Goal: Contribute content: Add original content to the website for others to see

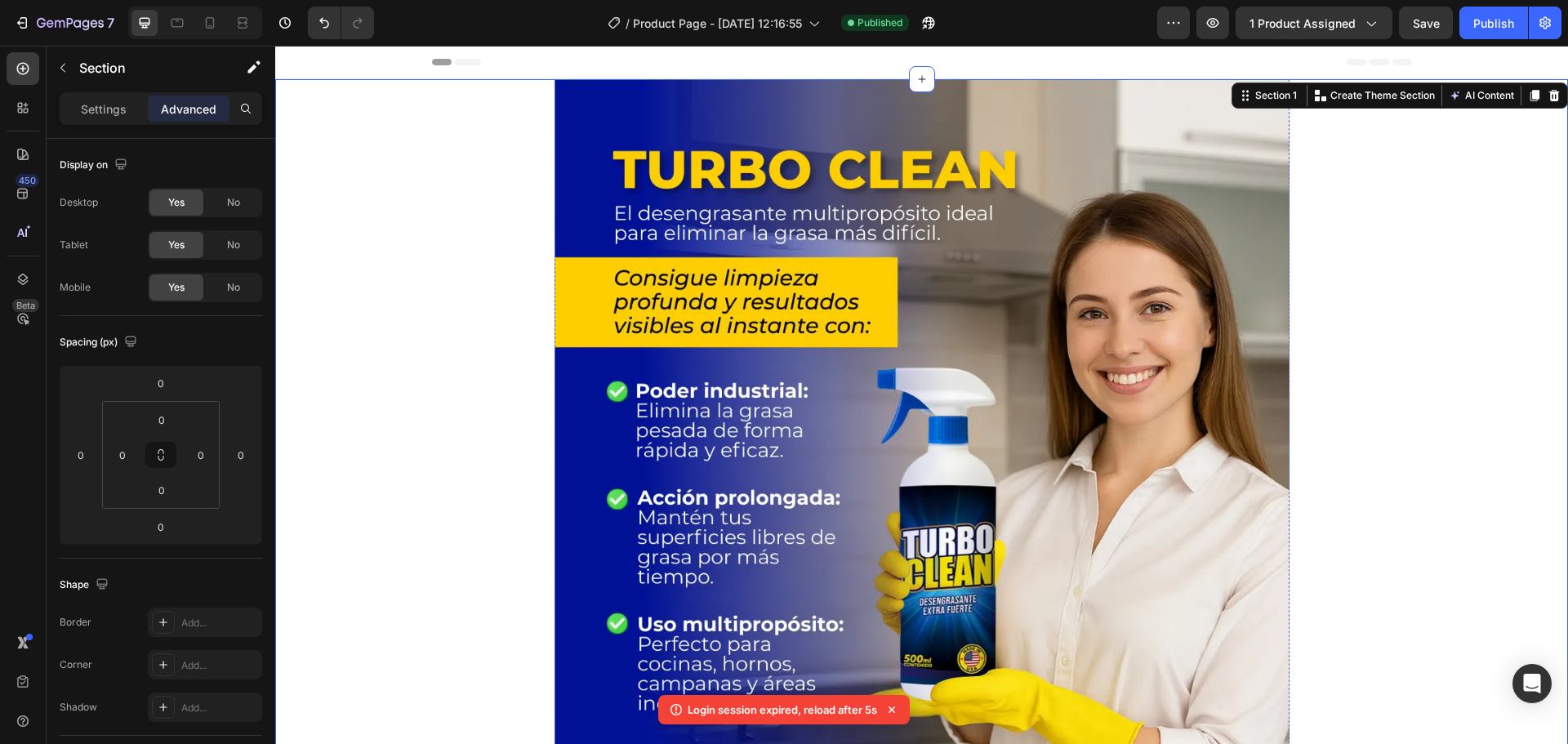
scroll to position [6449, 0]
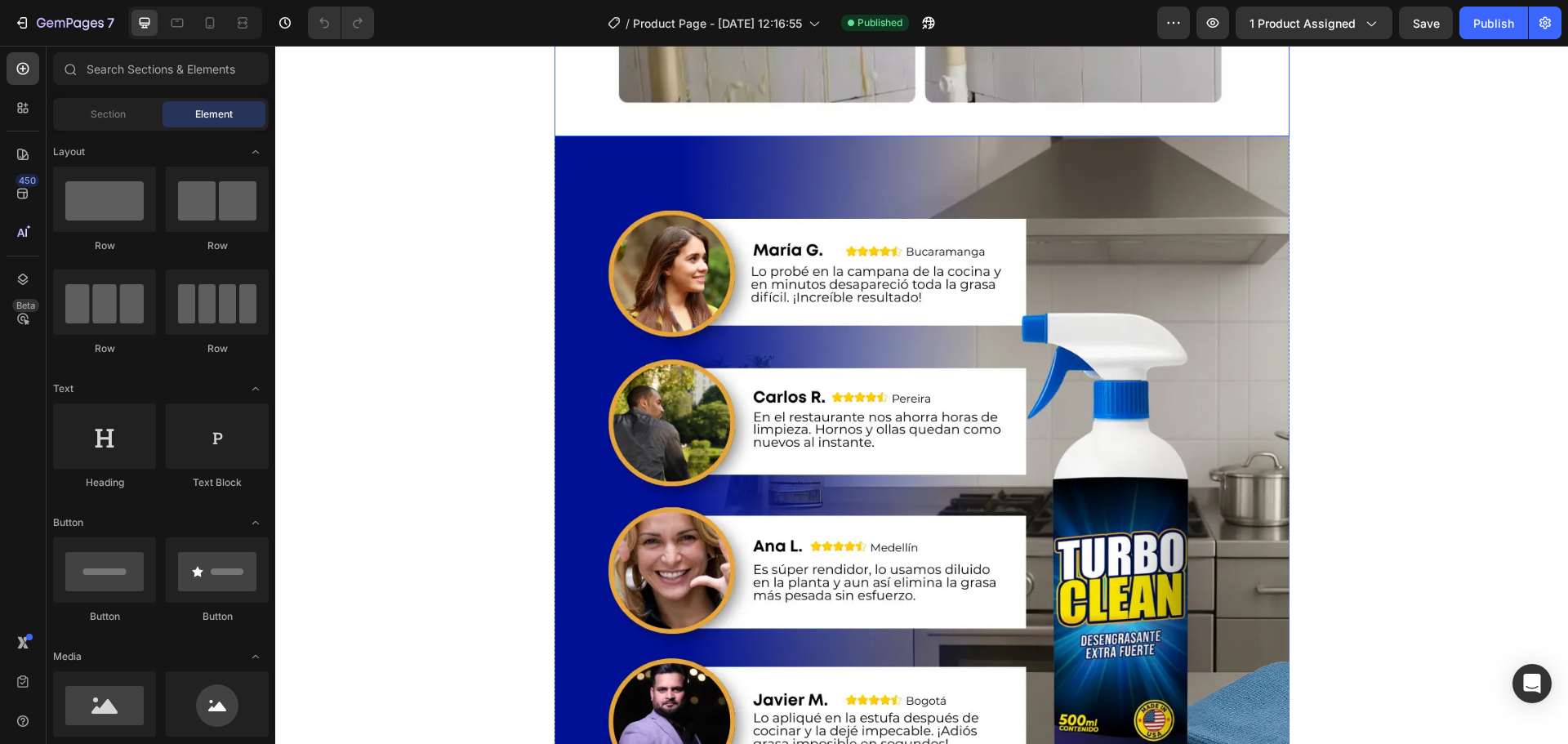
scroll to position [2858, 0]
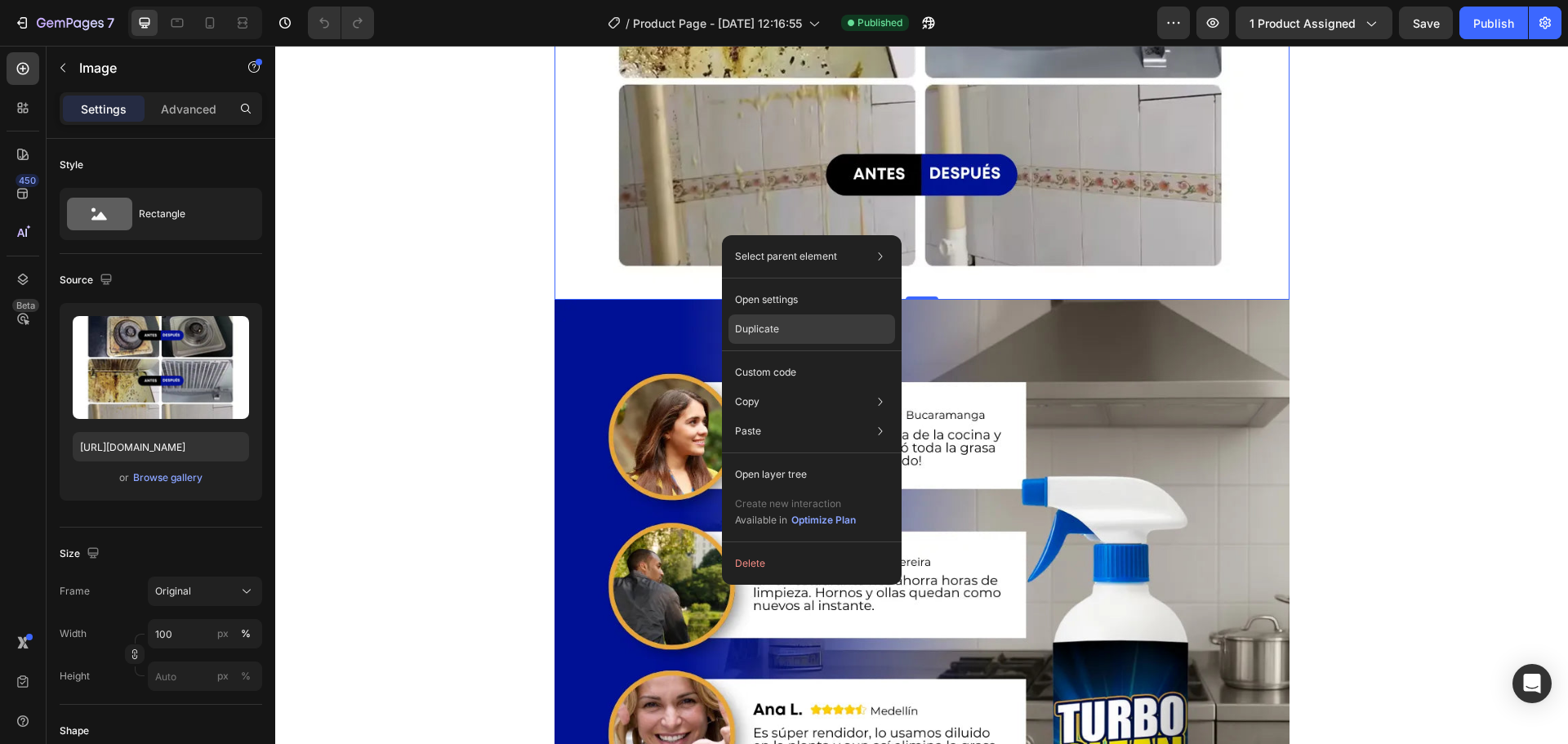
click at [756, 327] on p "Duplicate" at bounding box center [757, 329] width 44 height 14
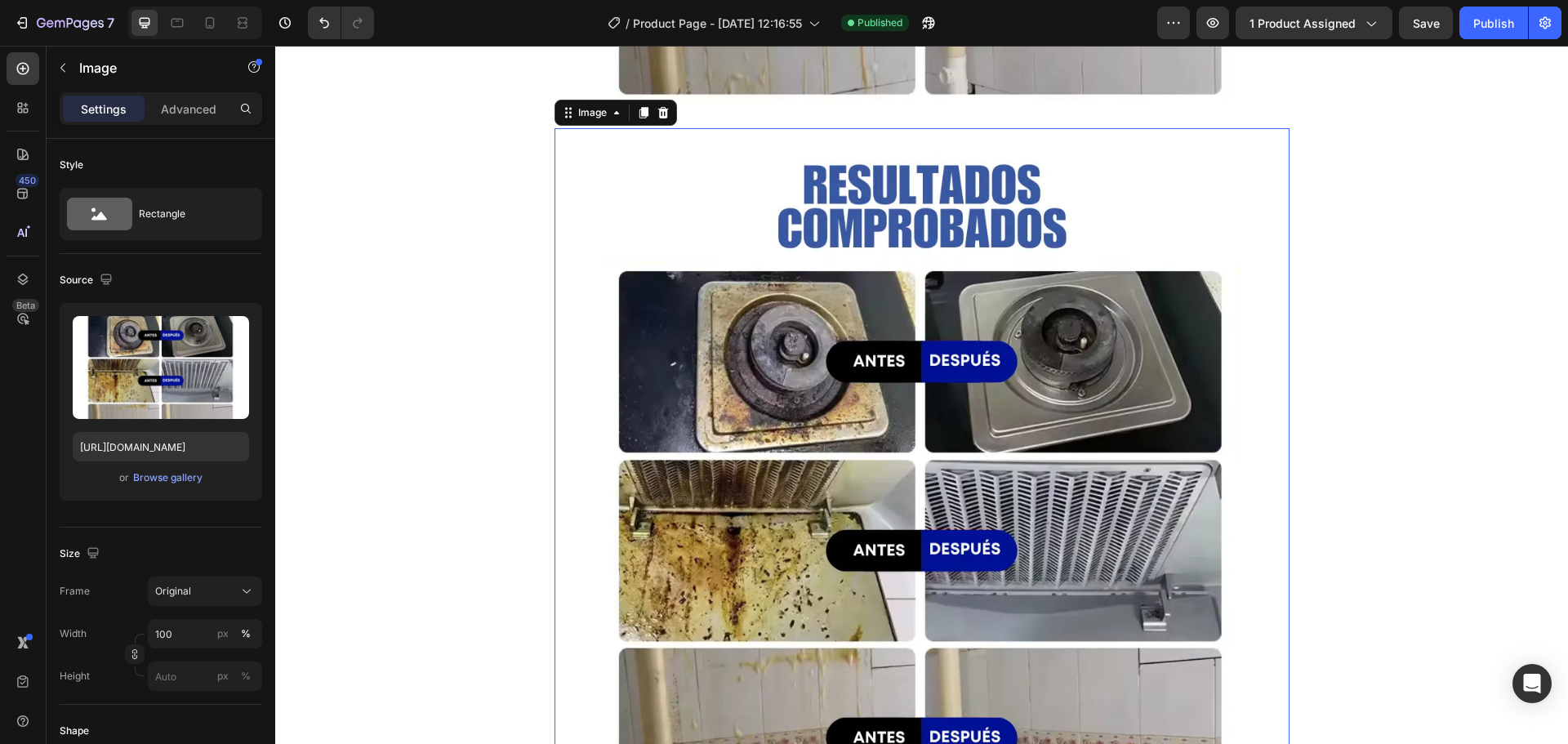
scroll to position [3055, 0]
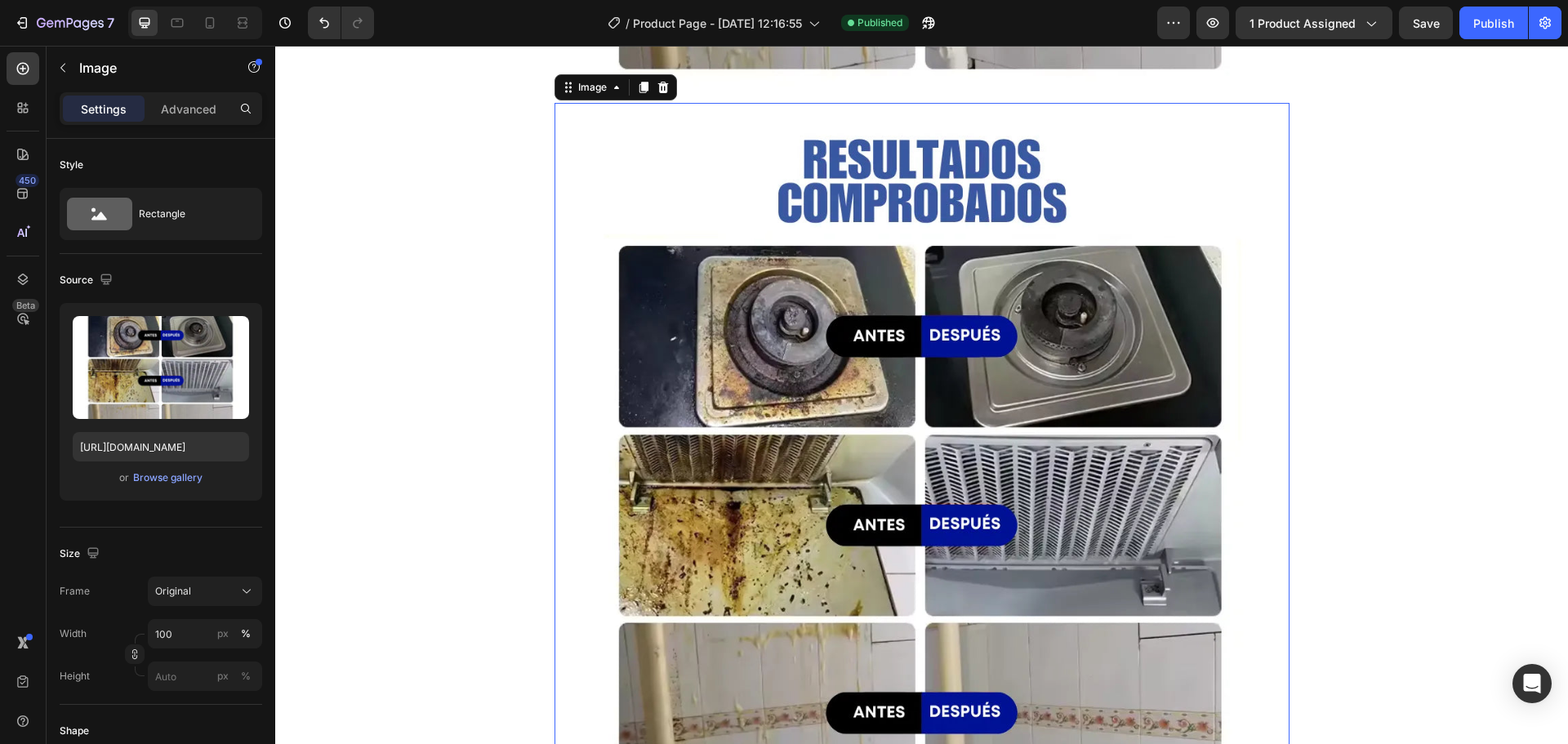
click at [775, 287] on img at bounding box center [922, 470] width 735 height 735
click at [158, 475] on div "Browse gallery" at bounding box center [168, 478] width 70 height 14
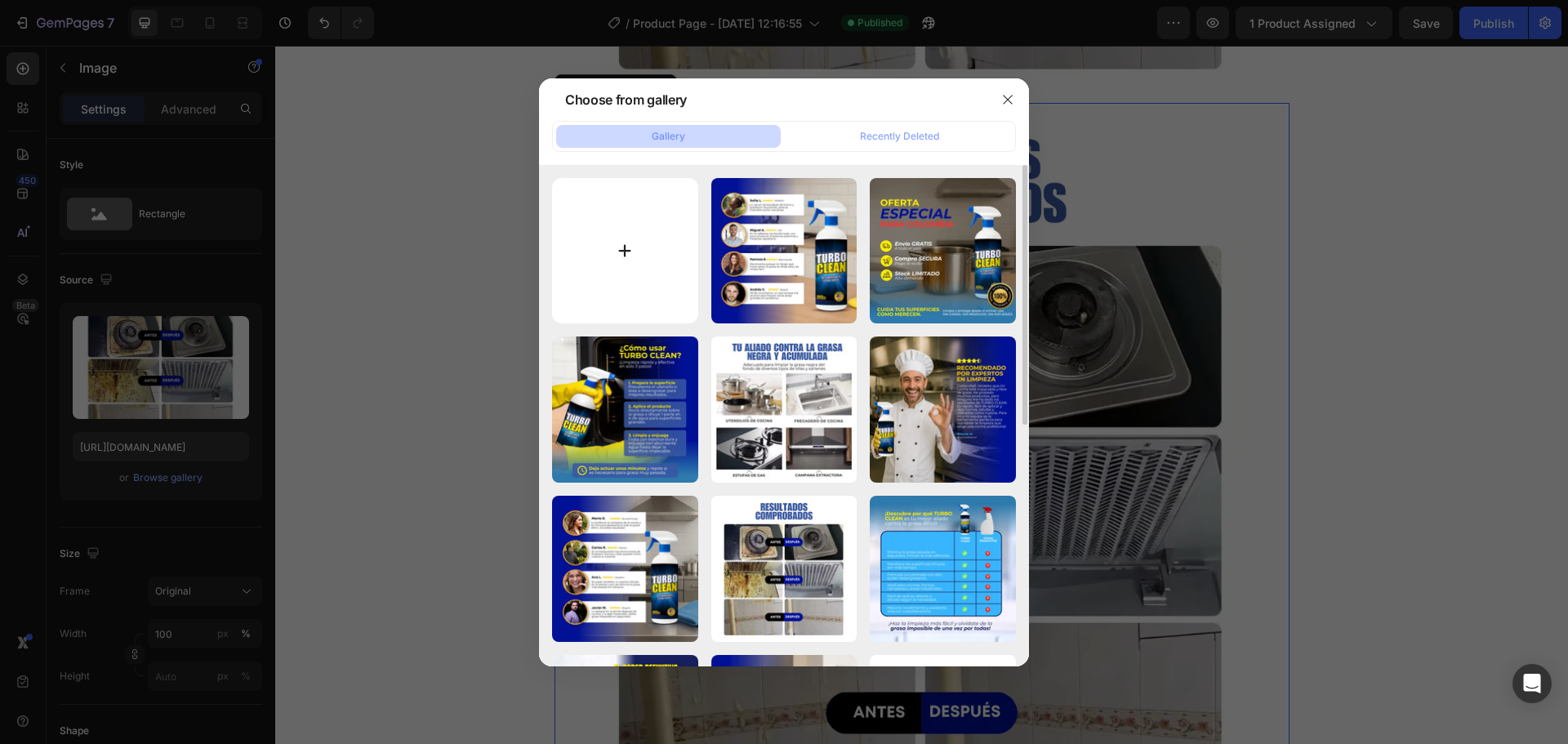
click at [625, 252] on input "file" at bounding box center [624, 250] width 146 height 146
type input "C:\fakepath\0827.gif"
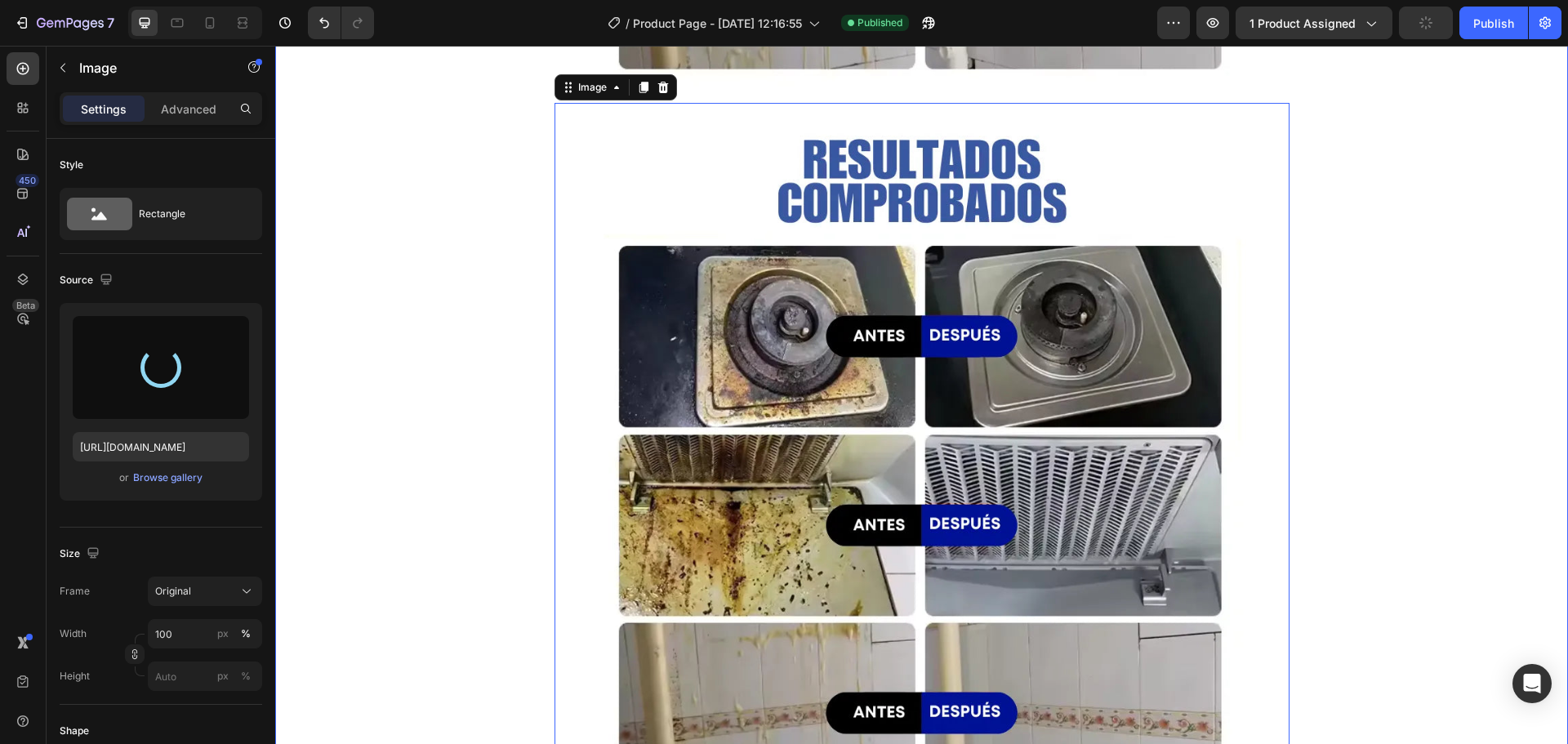
type input "https://cdn.shopify.com/s/files/1/0621/2160/7234/files/gempages_568924775188005…"
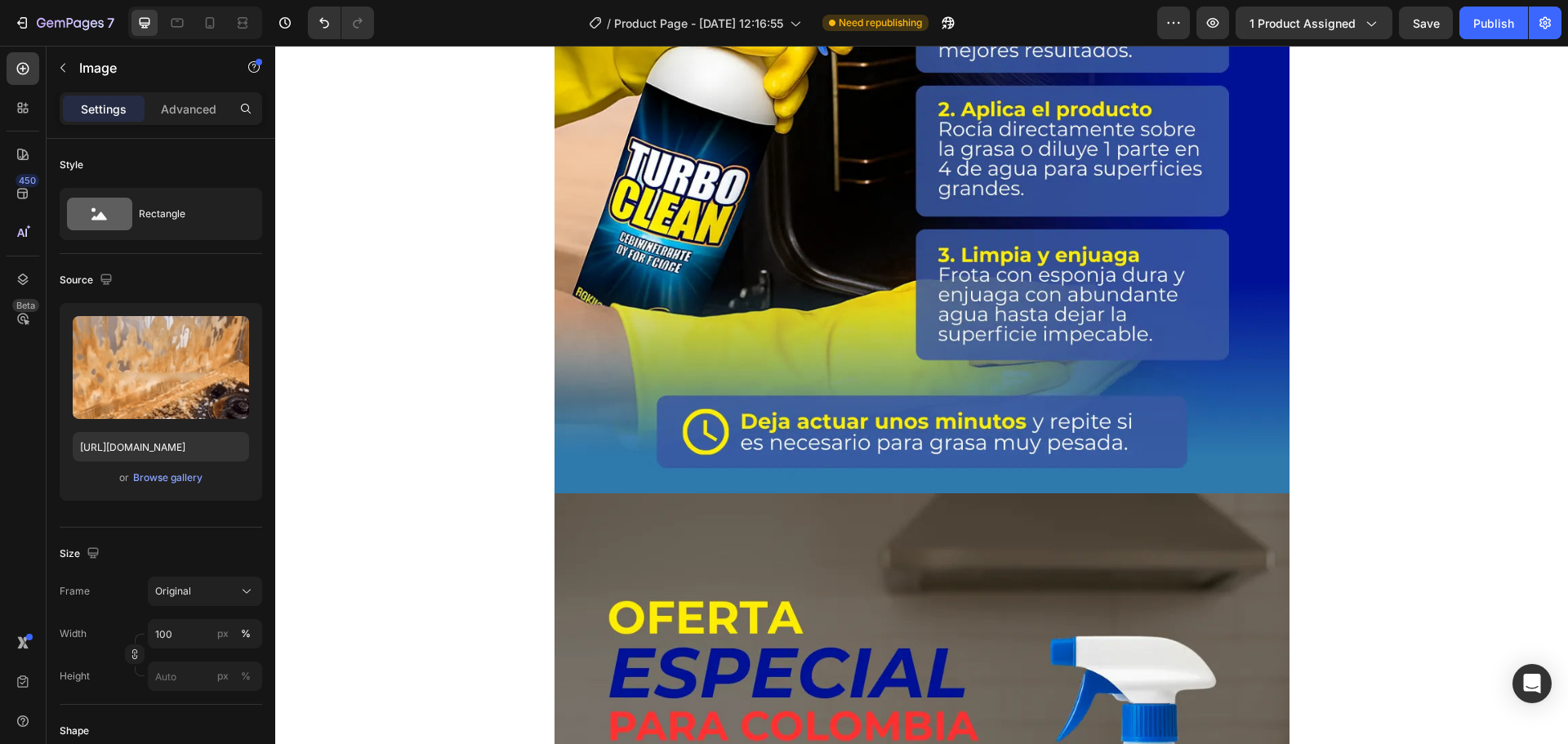
scroll to position [6484, 0]
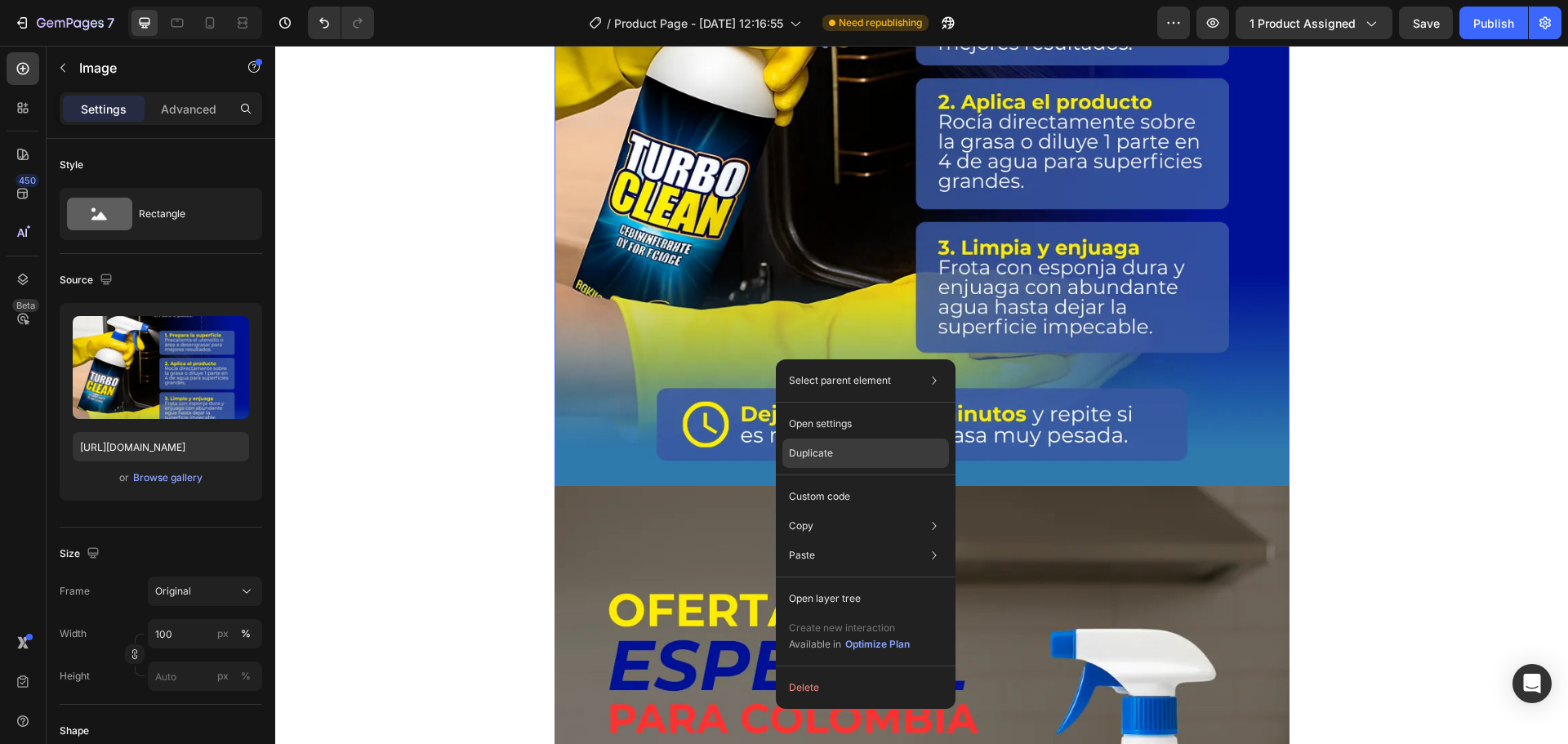
click at [810, 456] on p "Duplicate" at bounding box center [810, 453] width 44 height 14
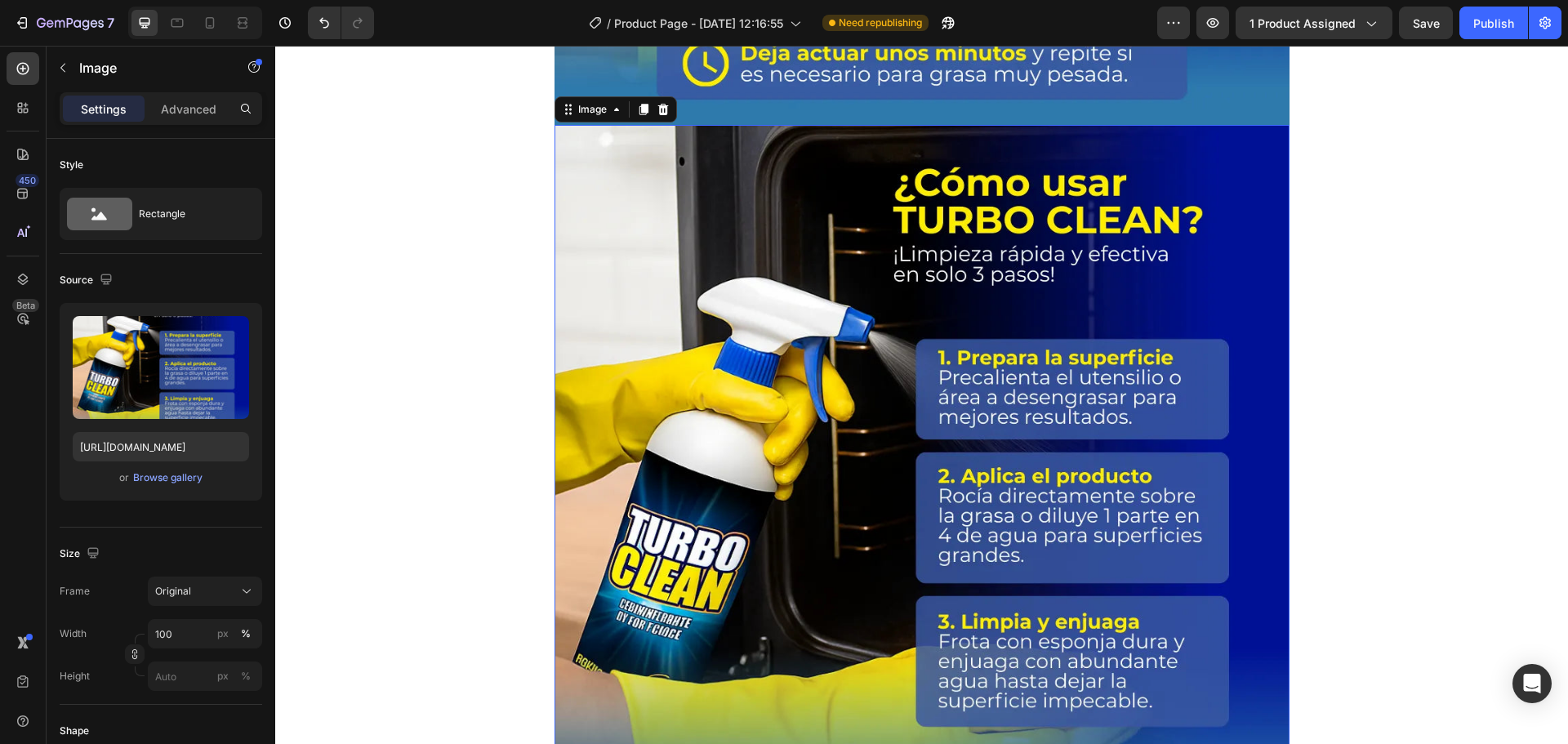
scroll to position [6867, 0]
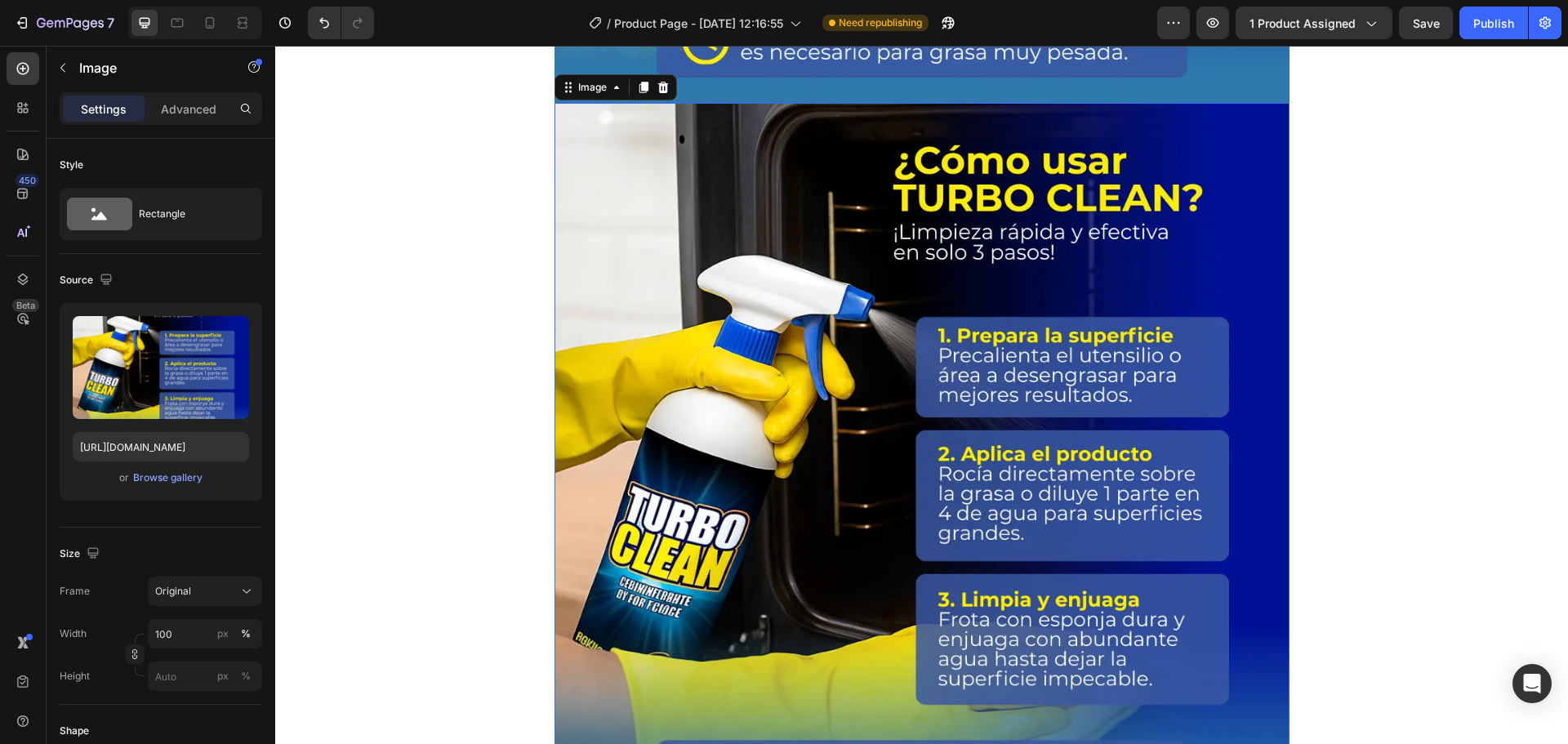
click at [696, 446] on img at bounding box center [922, 470] width 735 height 735
click at [195, 479] on div "Browse gallery" at bounding box center [168, 478] width 70 height 14
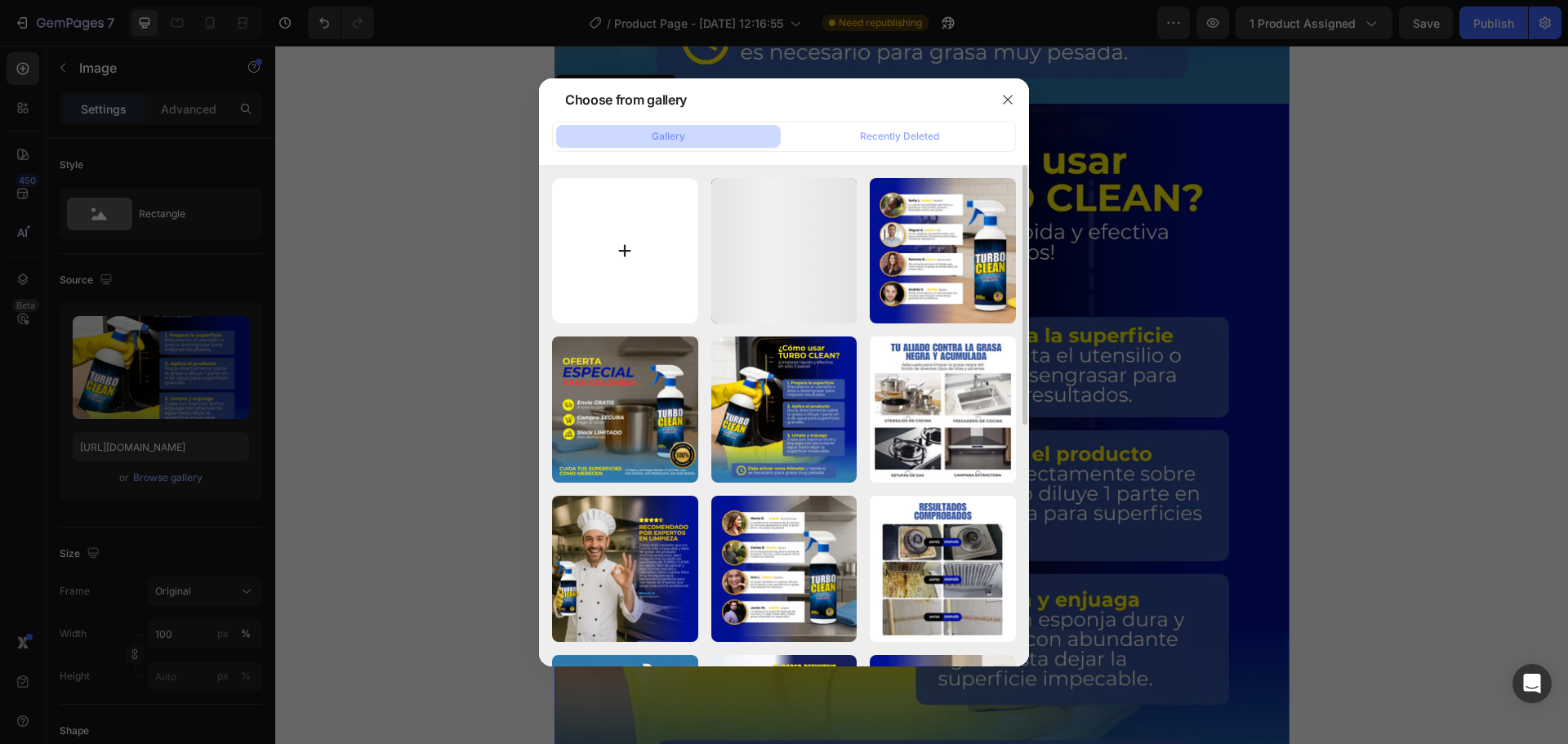
click at [631, 249] on input "file" at bounding box center [624, 250] width 146 height 146
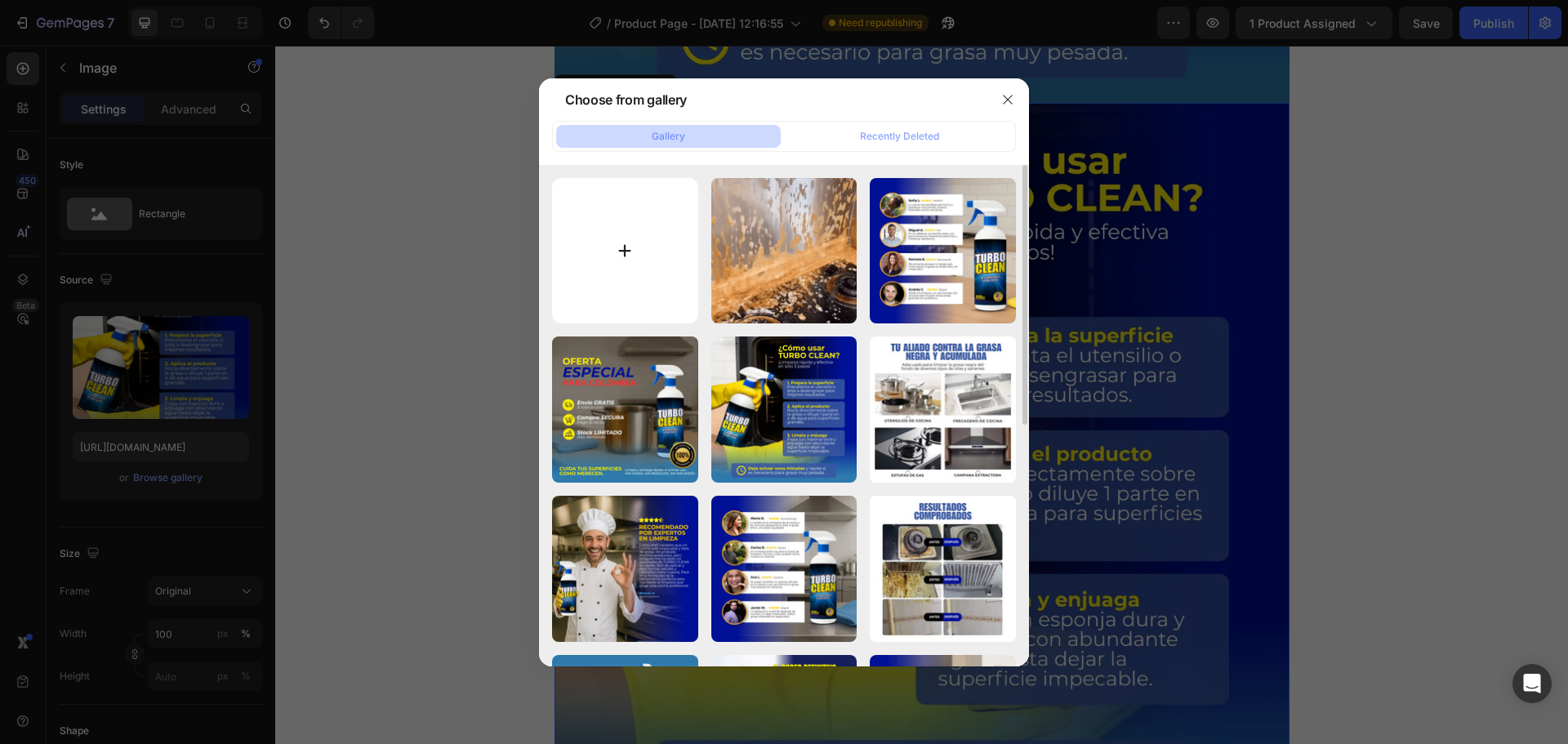
type input "C:\fakepath\08272.gif"
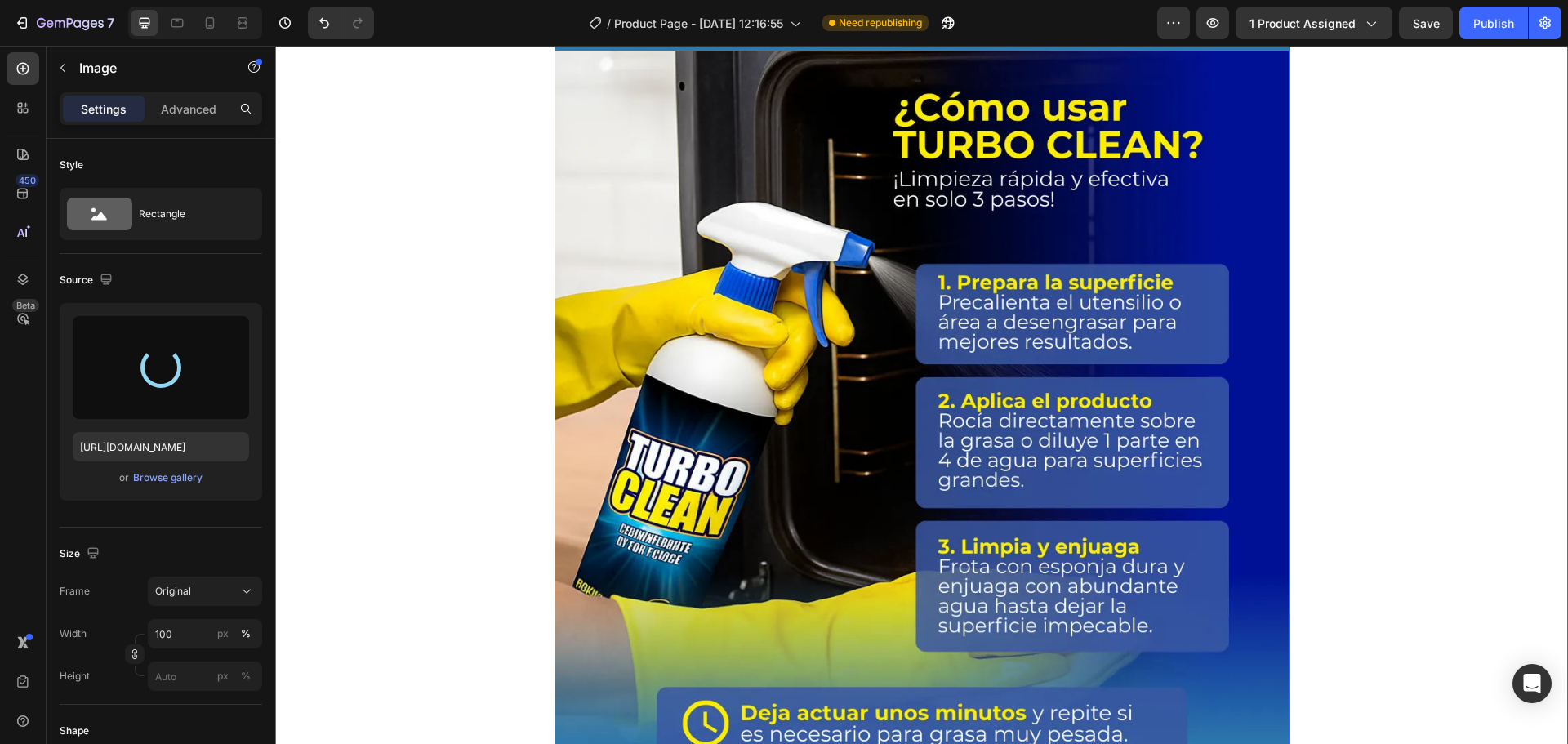
scroll to position [6949, 0]
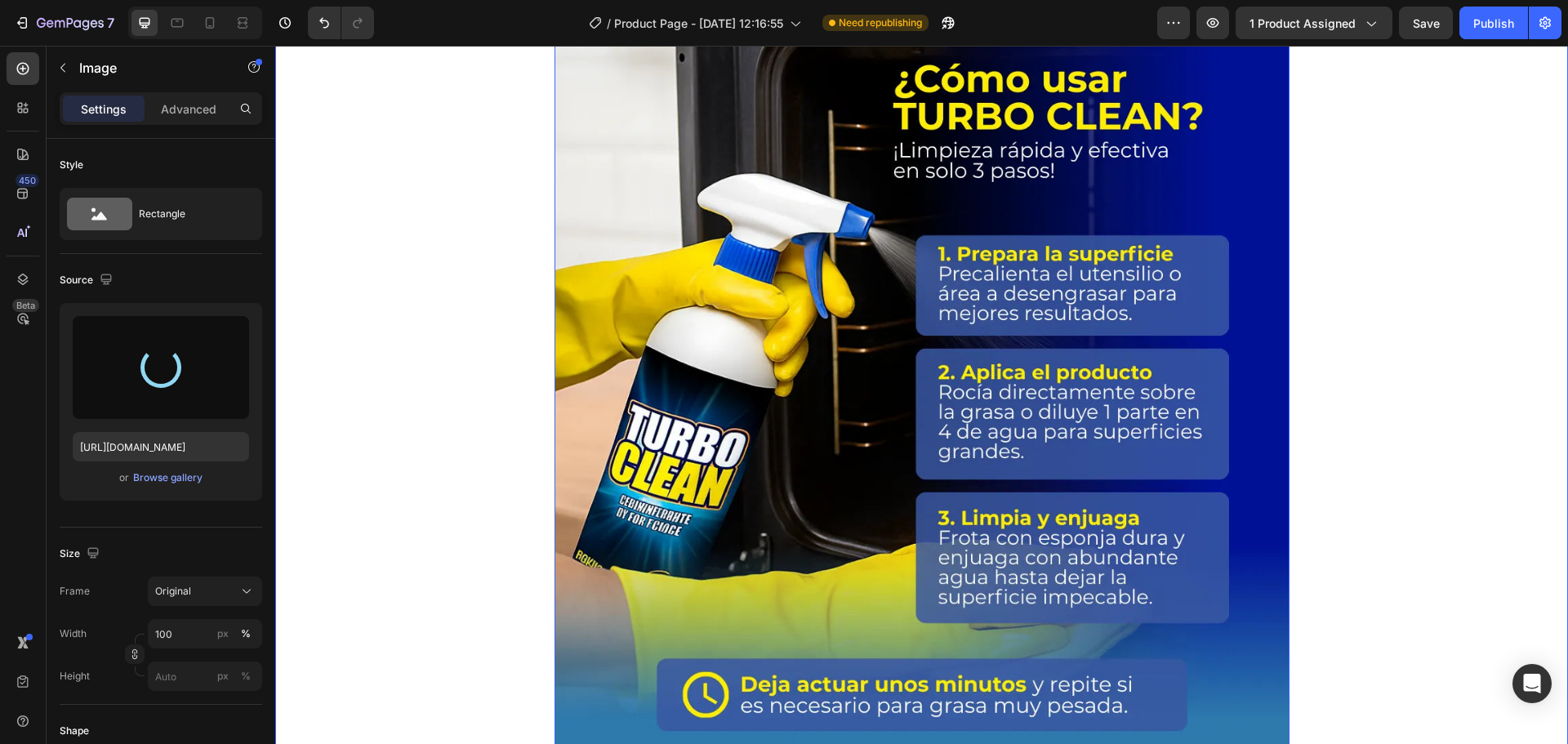
type input "https://cdn.shopify.com/s/files/1/0621/2160/7234/files/gempages_568924775188005…"
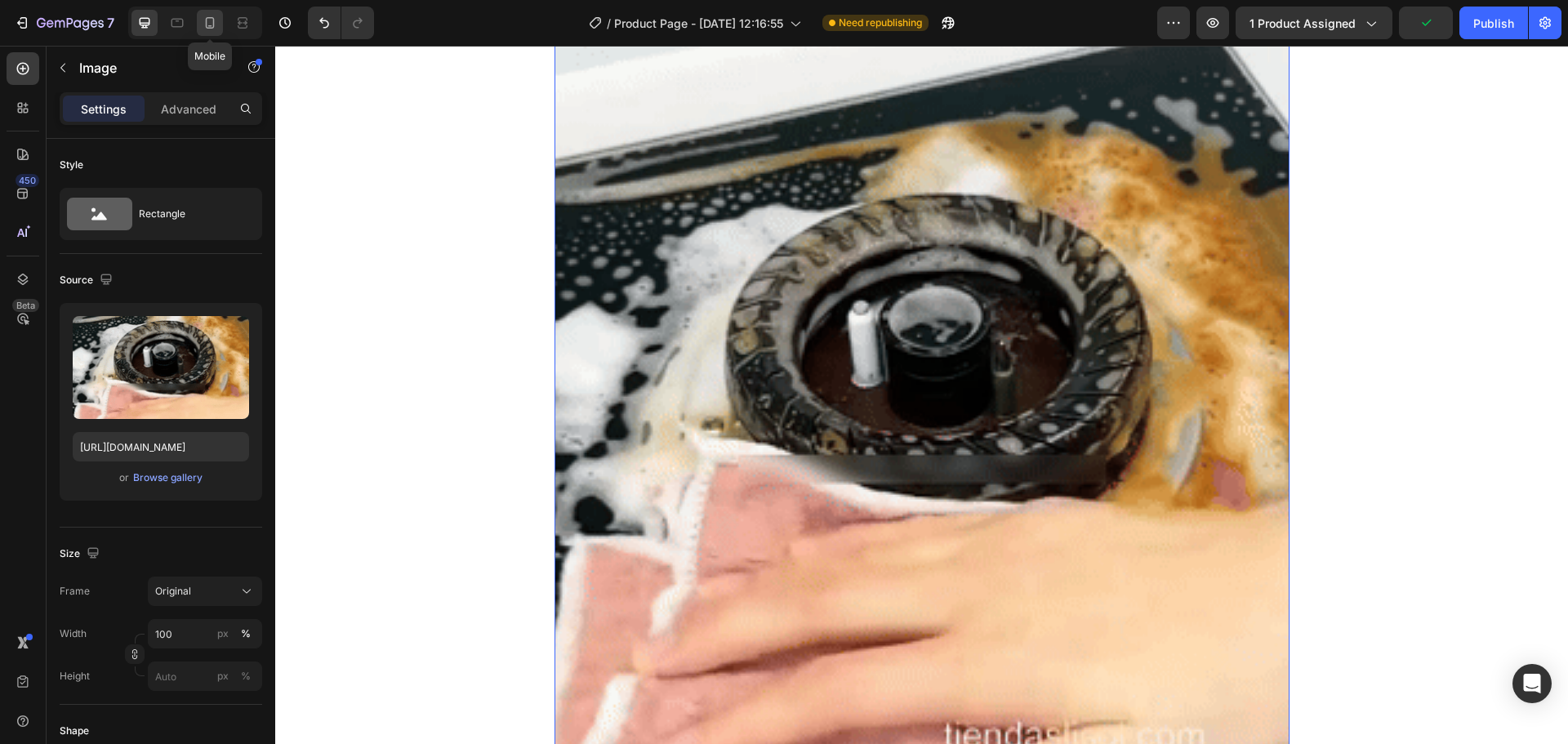
click at [211, 21] on icon at bounding box center [210, 22] width 16 height 16
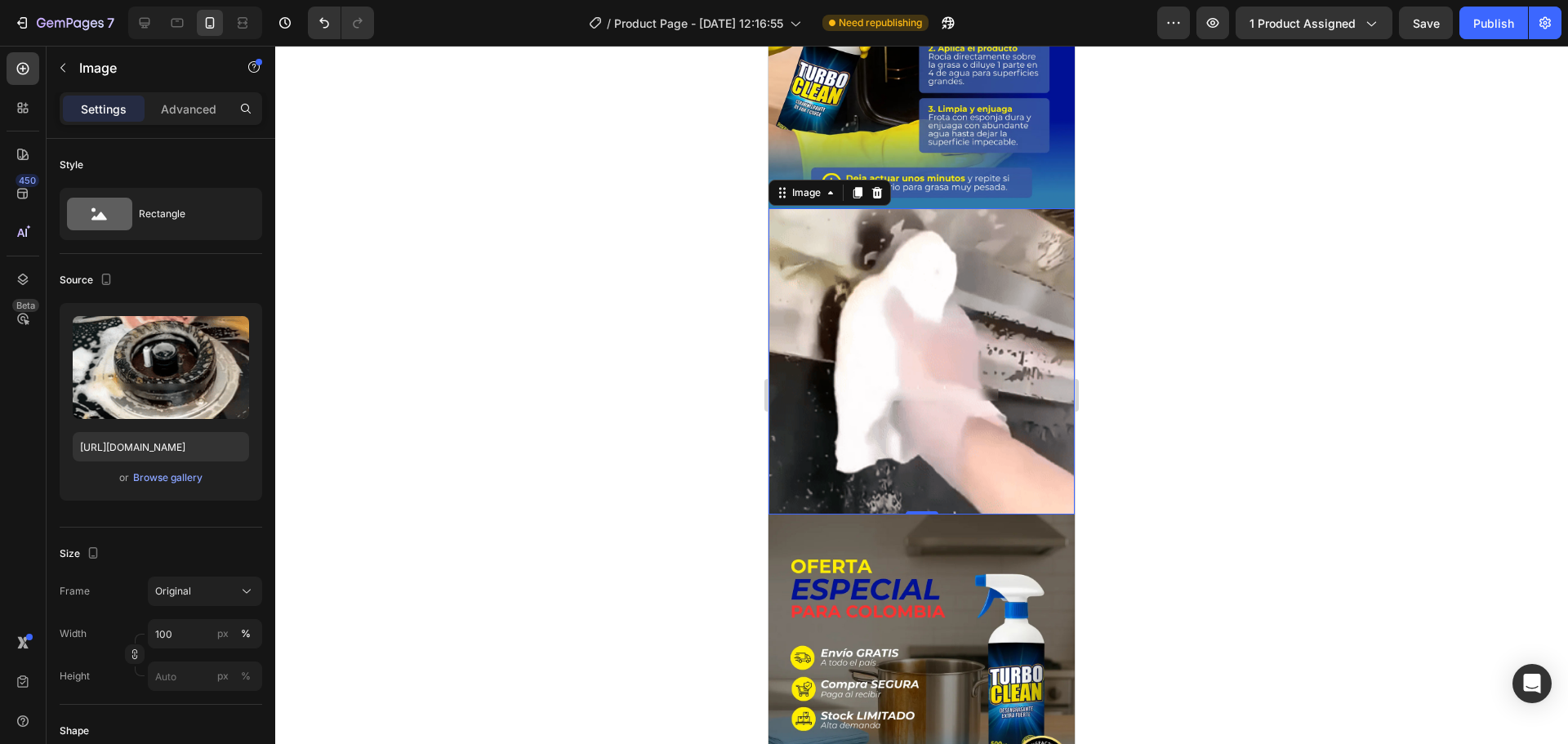
scroll to position [2887, 0]
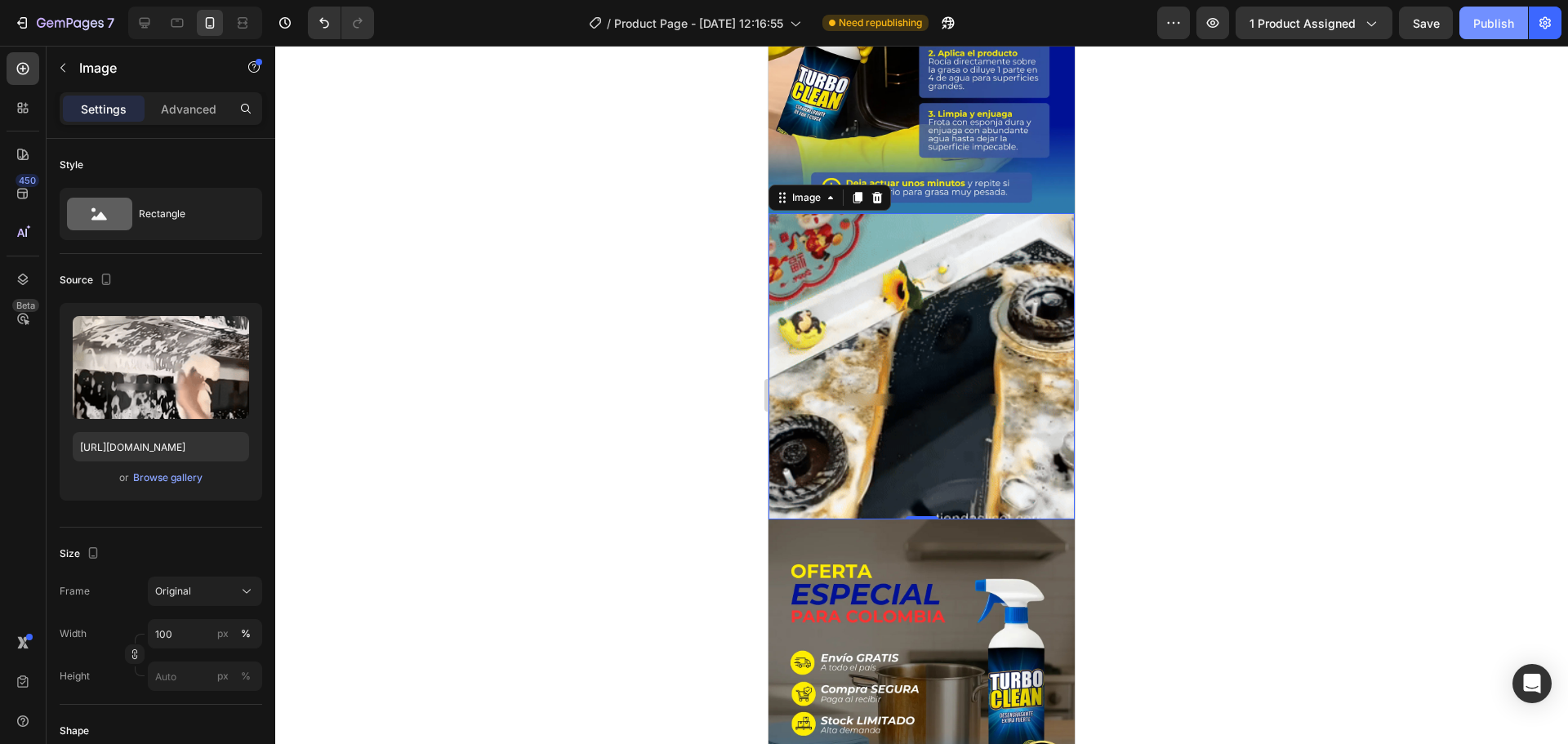
click at [1472, 28] on button "Publish" at bounding box center [1494, 22] width 69 height 33
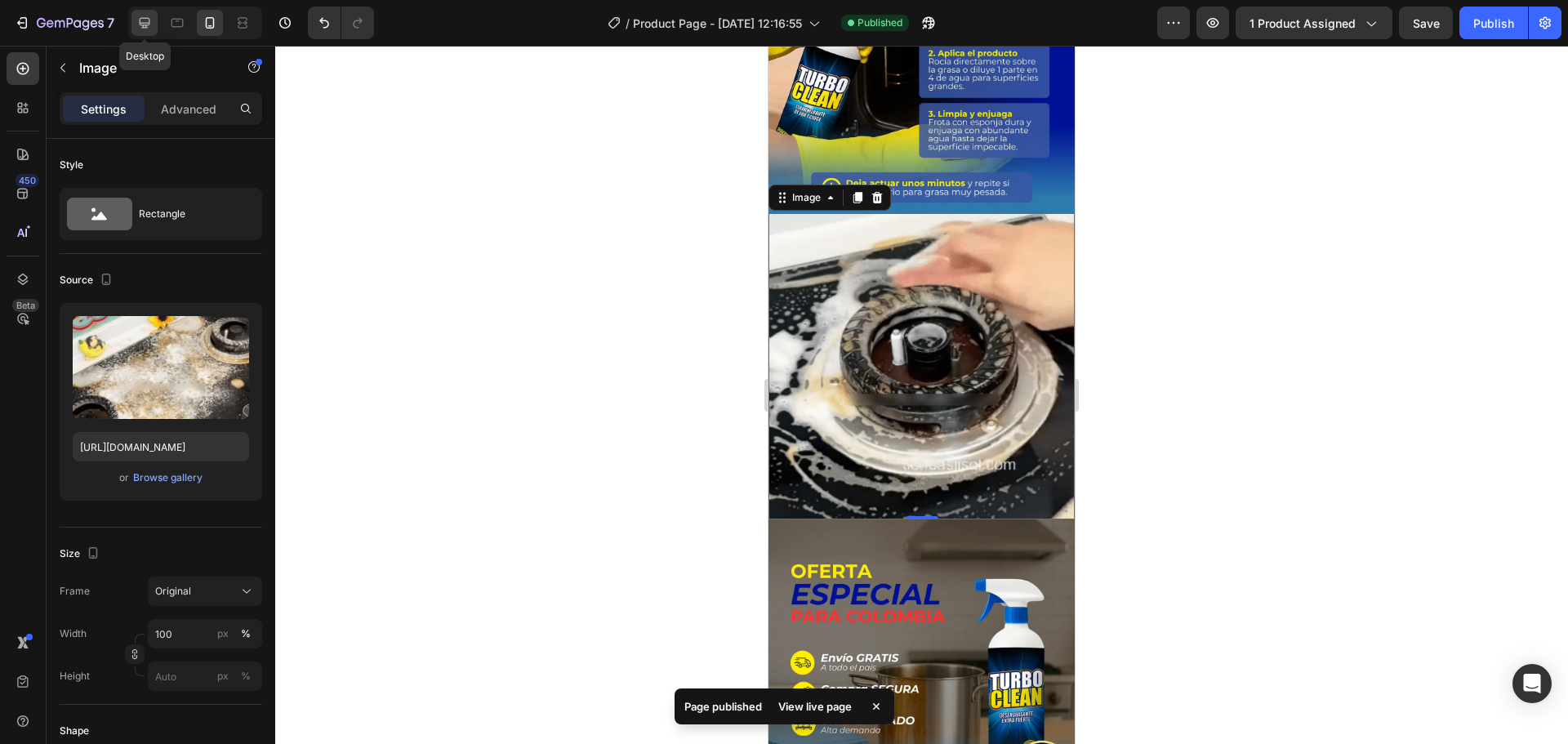
click at [153, 26] on icon at bounding box center [144, 22] width 16 height 16
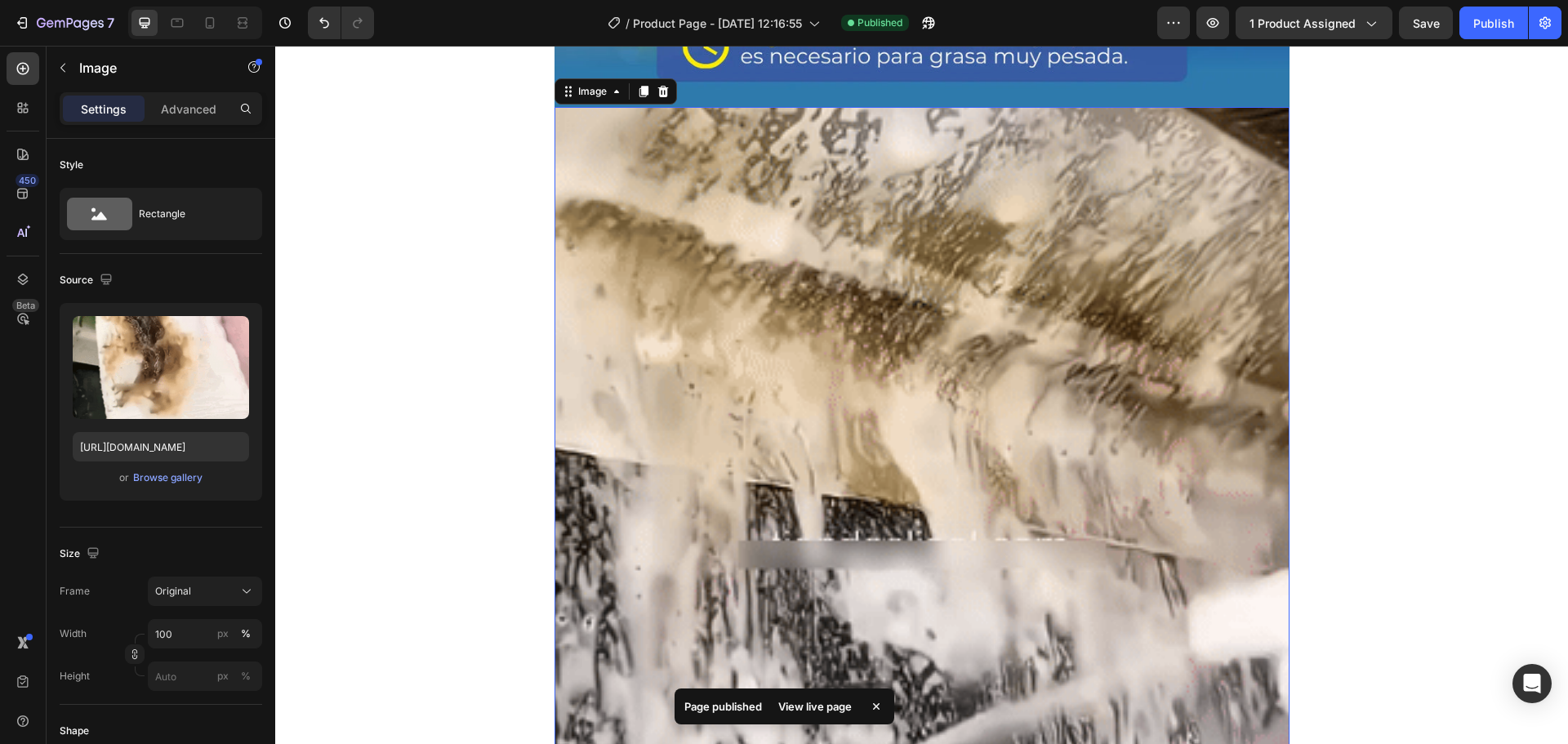
scroll to position [6867, 0]
